Goal: Task Accomplishment & Management: Complete application form

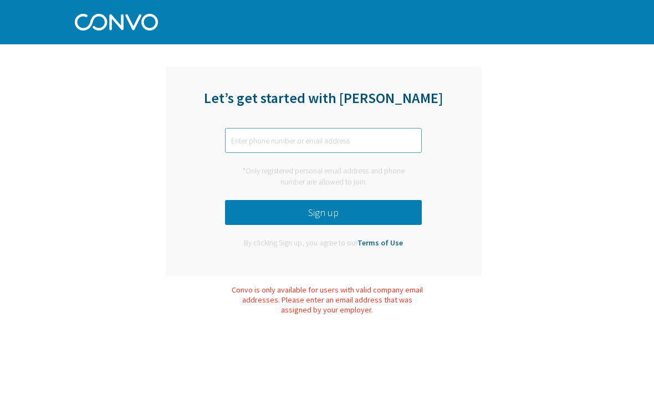
click at [238, 142] on input "text" at bounding box center [323, 140] width 197 height 25
click at [402, 209] on button "Sign up" at bounding box center [323, 212] width 197 height 25
click at [367, 141] on input "Trujilloacunavictoria@gmail.com" at bounding box center [323, 140] width 197 height 25
click at [251, 138] on input "Trujilloacunavictoria@gmail.com" at bounding box center [323, 140] width 197 height 25
click at [254, 138] on input "Trujilloacunavictoria@gmail.com" at bounding box center [323, 140] width 197 height 25
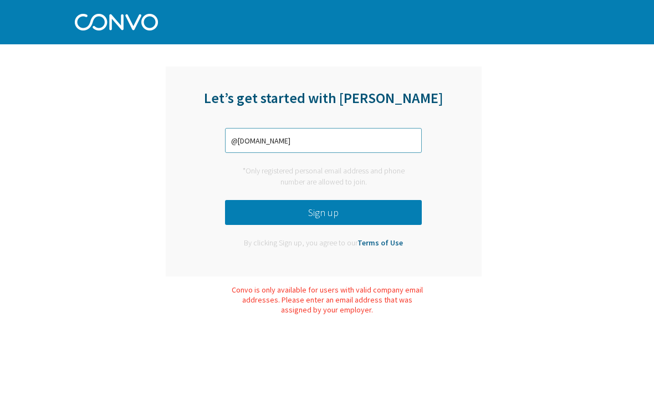
click at [298, 144] on input "@gmail.com" at bounding box center [323, 140] width 197 height 25
click at [305, 140] on input "@gmail.com" at bounding box center [323, 140] width 197 height 25
type input "@"
click at [394, 151] on input "text" at bounding box center [323, 140] width 197 height 25
type input "9452160910"
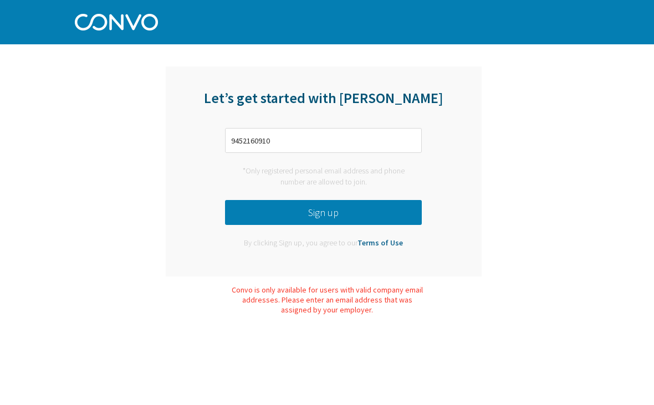
click at [403, 218] on button "Sign up" at bounding box center [323, 212] width 197 height 25
